Goal: Task Accomplishment & Management: Manage account settings

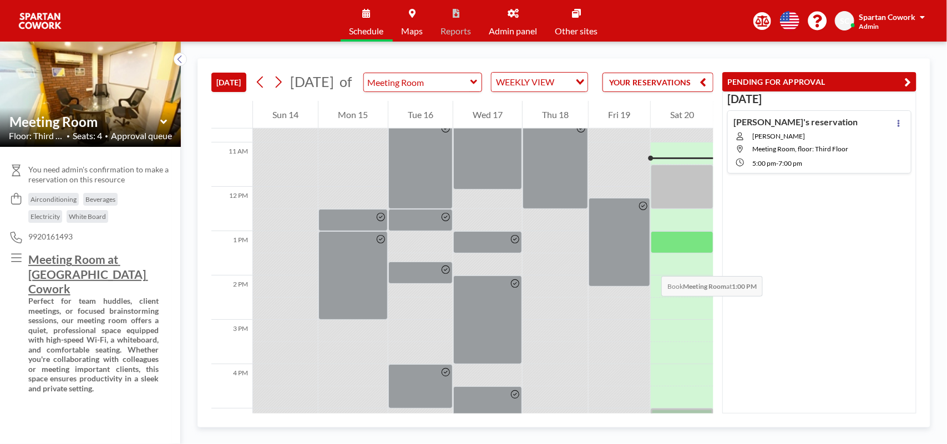
scroll to position [466, 0]
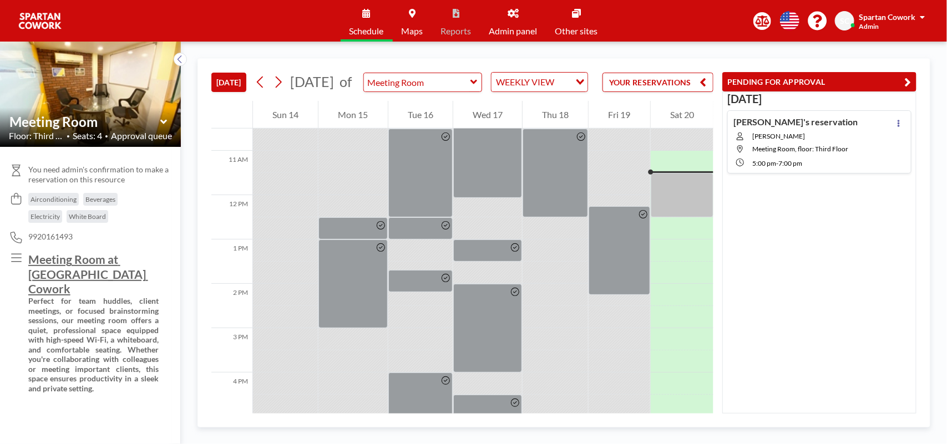
click at [512, 15] on icon at bounding box center [513, 13] width 11 height 9
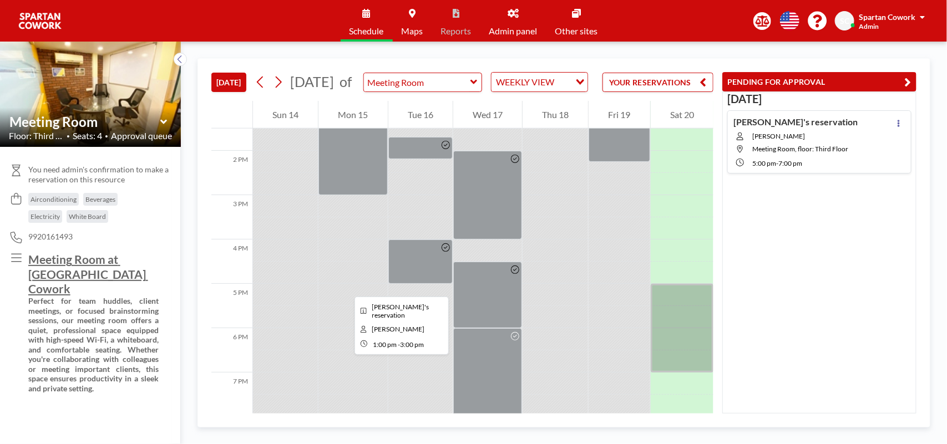
scroll to position [605, 0]
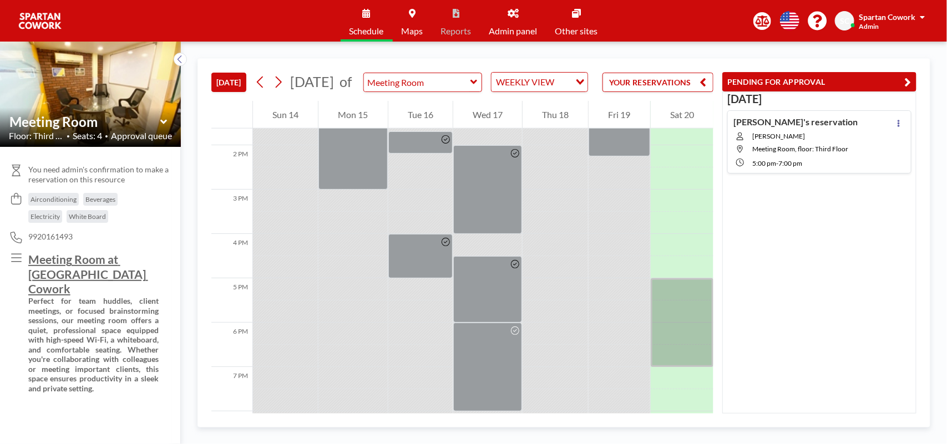
click at [515, 16] on icon at bounding box center [513, 13] width 11 height 9
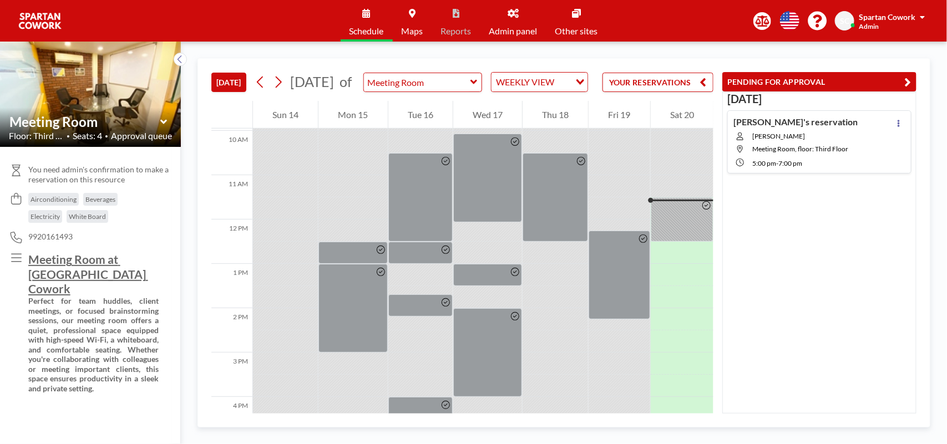
scroll to position [488, 0]
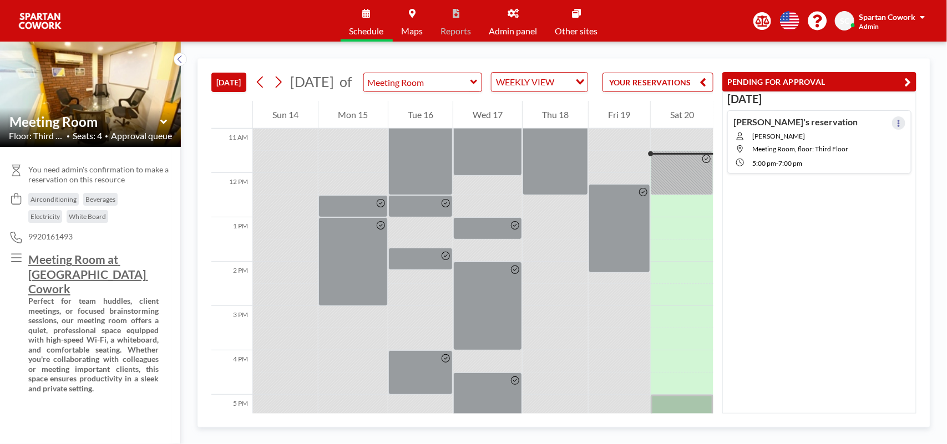
click at [892, 123] on button at bounding box center [898, 123] width 13 height 13
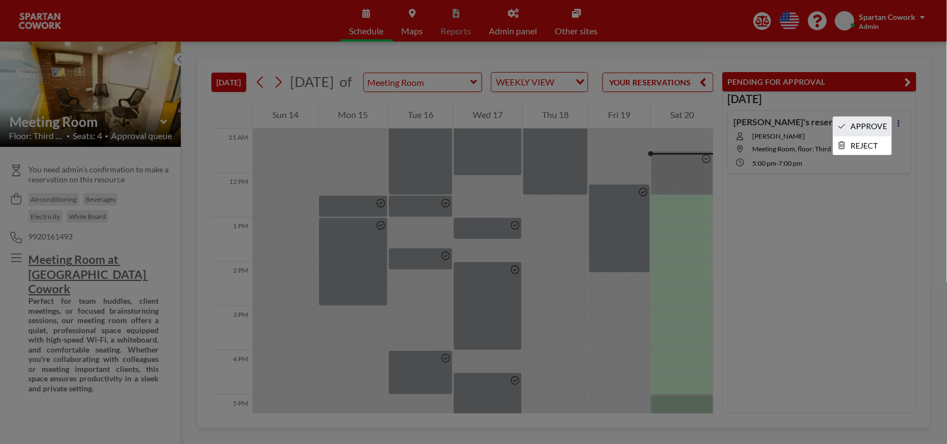
click at [858, 125] on li "APPROVE" at bounding box center [862, 126] width 58 height 19
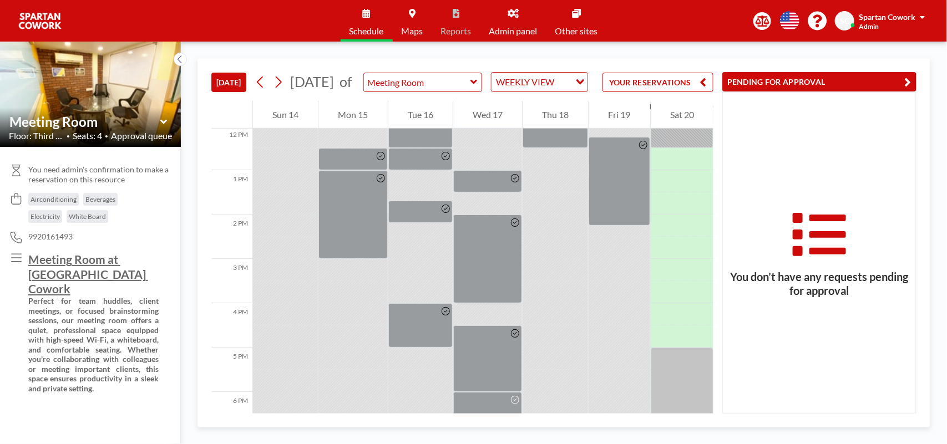
scroll to position [558, 0]
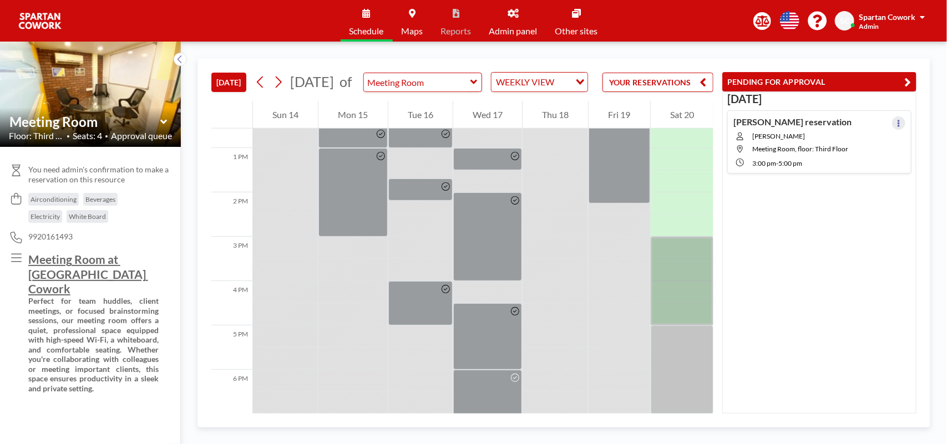
click at [898, 124] on icon at bounding box center [899, 123] width 2 height 7
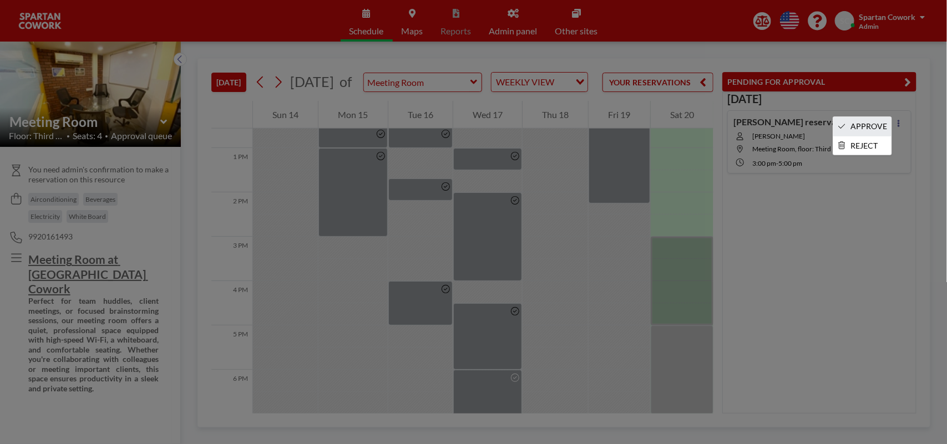
click at [865, 127] on li "APPROVE" at bounding box center [862, 126] width 58 height 19
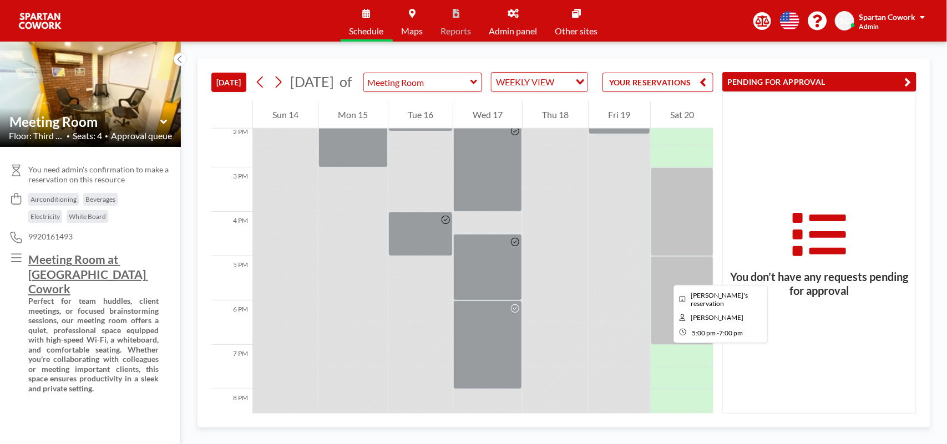
scroll to position [696, 0]
